Goal: Navigation & Orientation: Find specific page/section

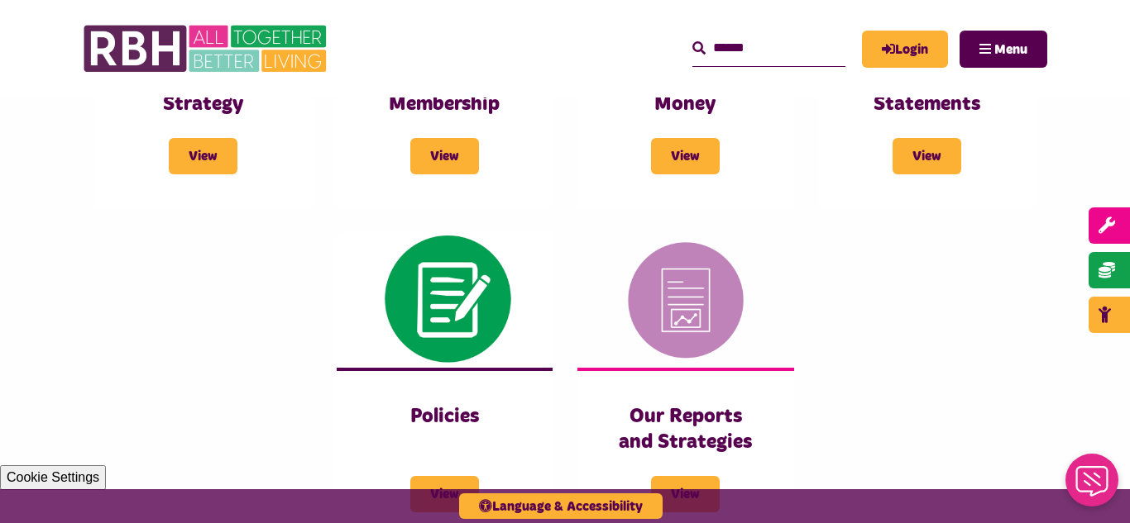
scroll to position [815, 0]
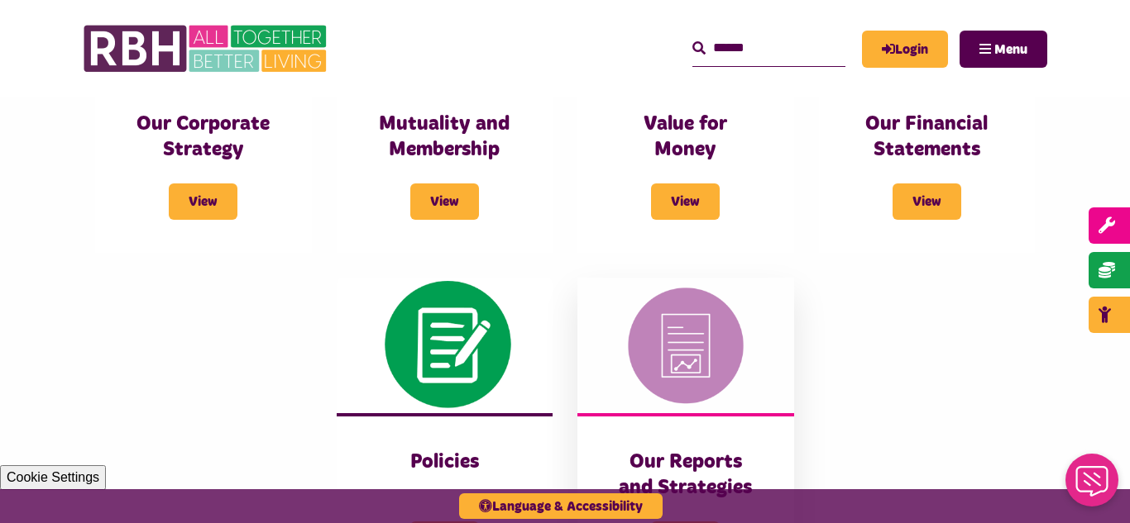
click at [726, 323] on img at bounding box center [685, 345] width 217 height 135
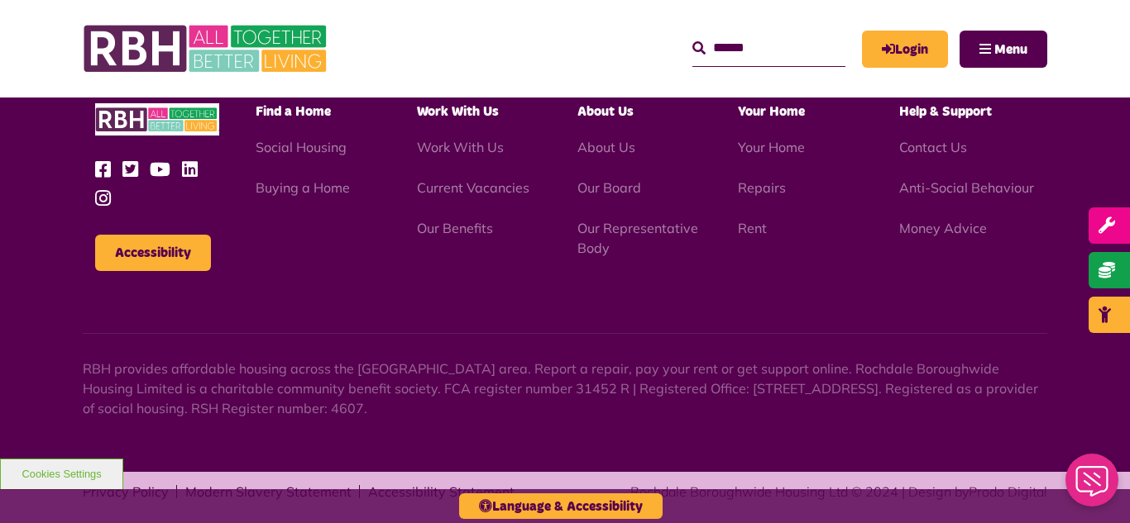
scroll to position [1379, 0]
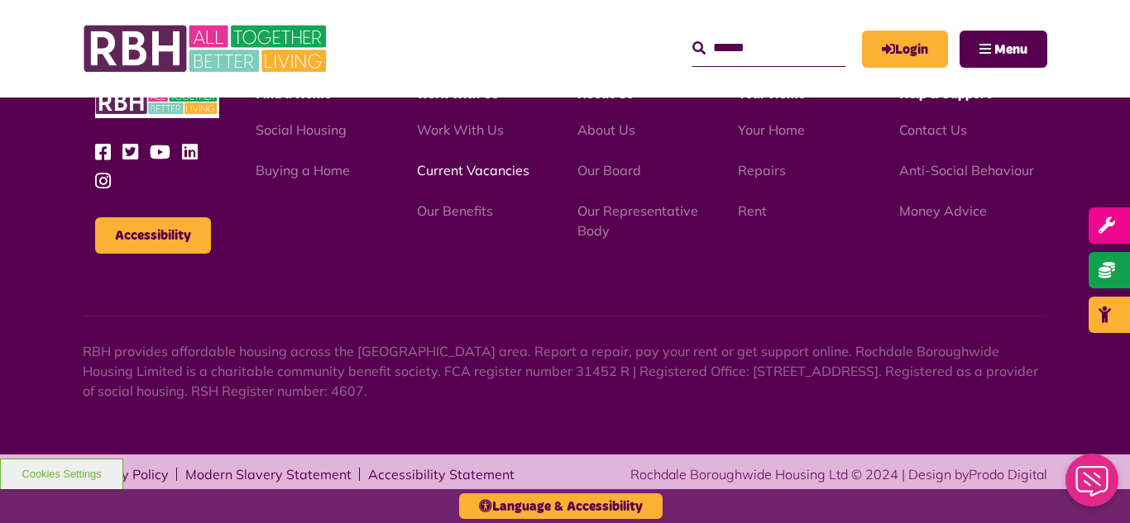
click at [446, 171] on link "Current Vacancies" at bounding box center [473, 170] width 112 height 17
